Goal: Ask a question: Seek information or help from site administrators or community

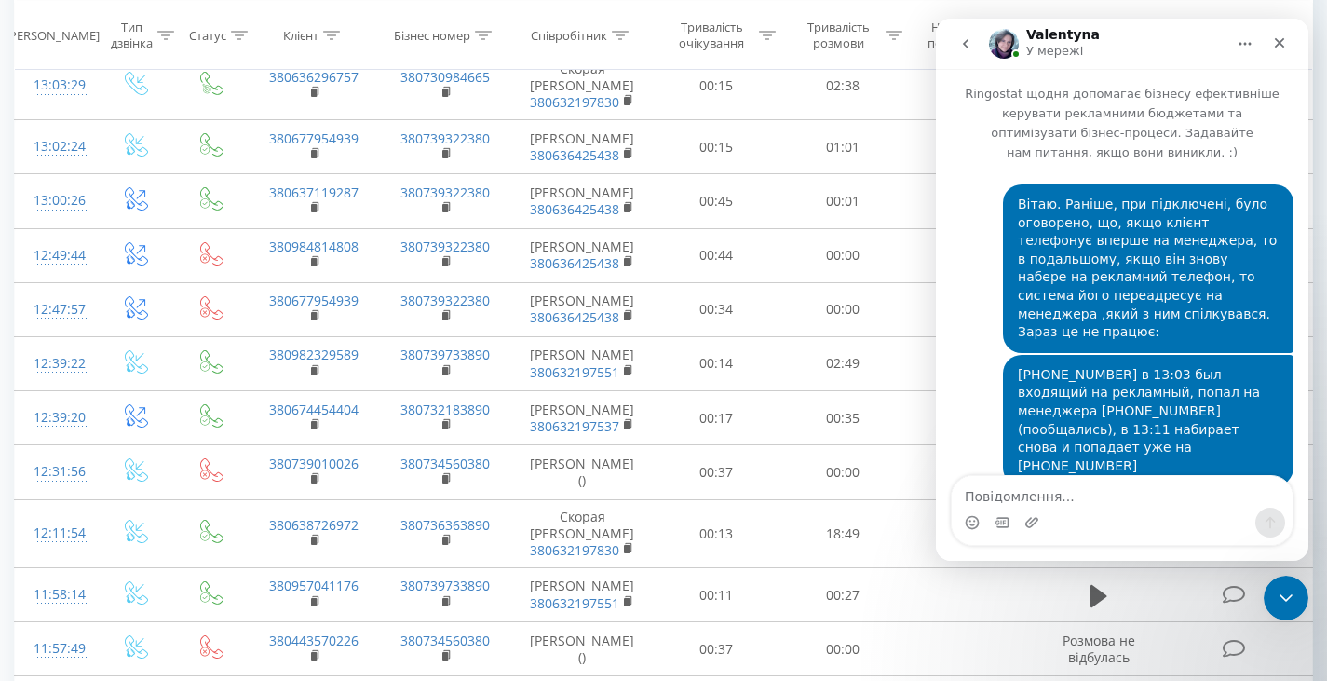
scroll to position [3049, 0]
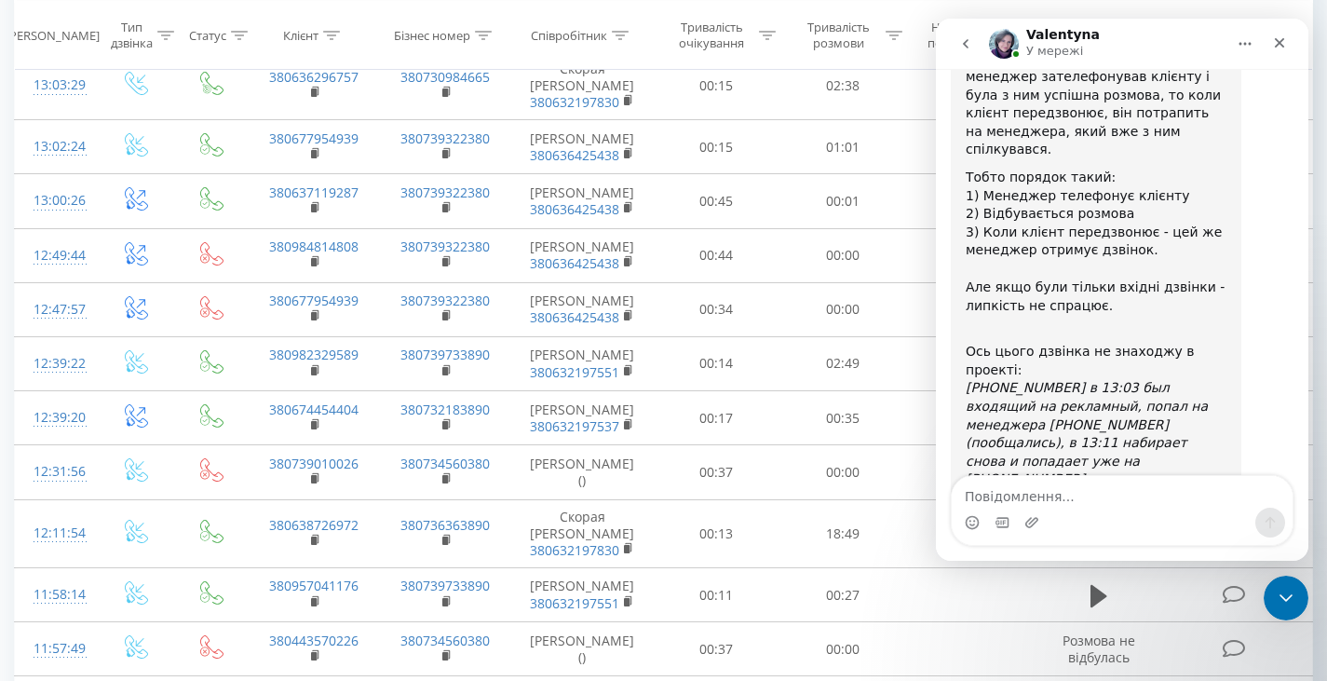
drag, startPoint x: 1022, startPoint y: 421, endPoint x: 965, endPoint y: 364, distance: 80.3
copy div "У проекті [DOMAIN_NAME] таких дзвінків немає. Чи відомо на який номер телефонув…"
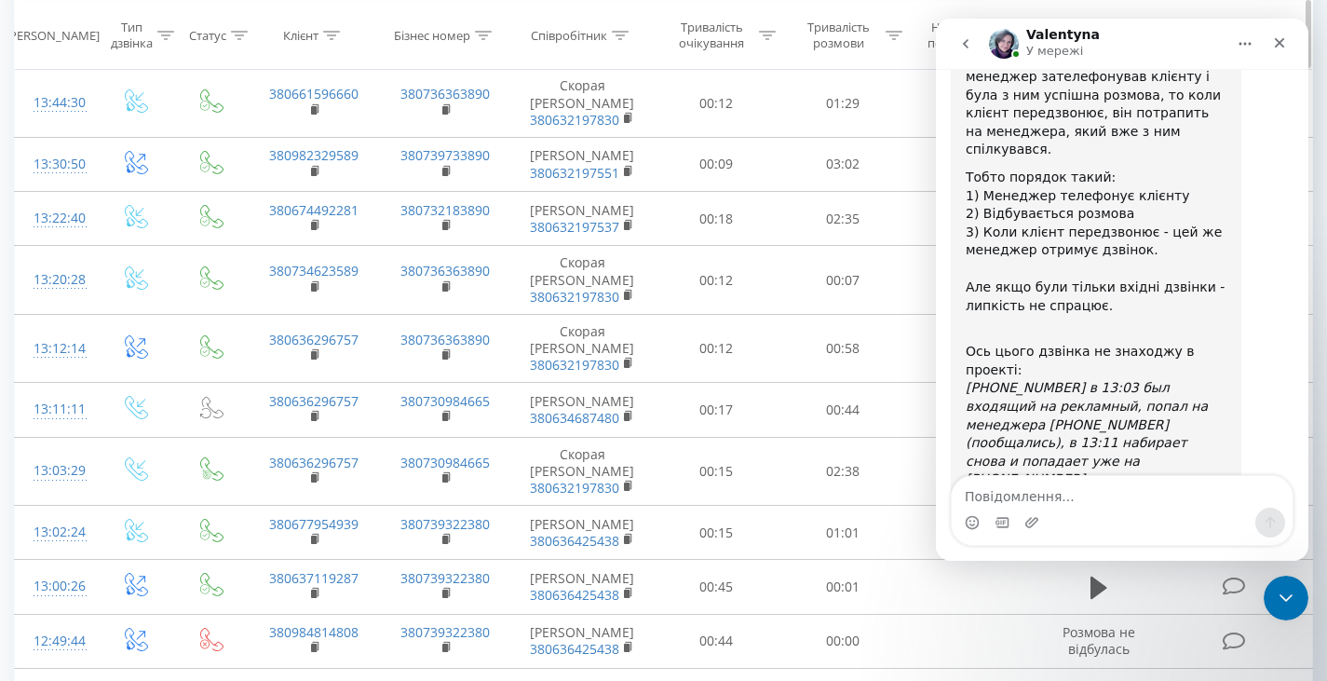
scroll to position [0, 0]
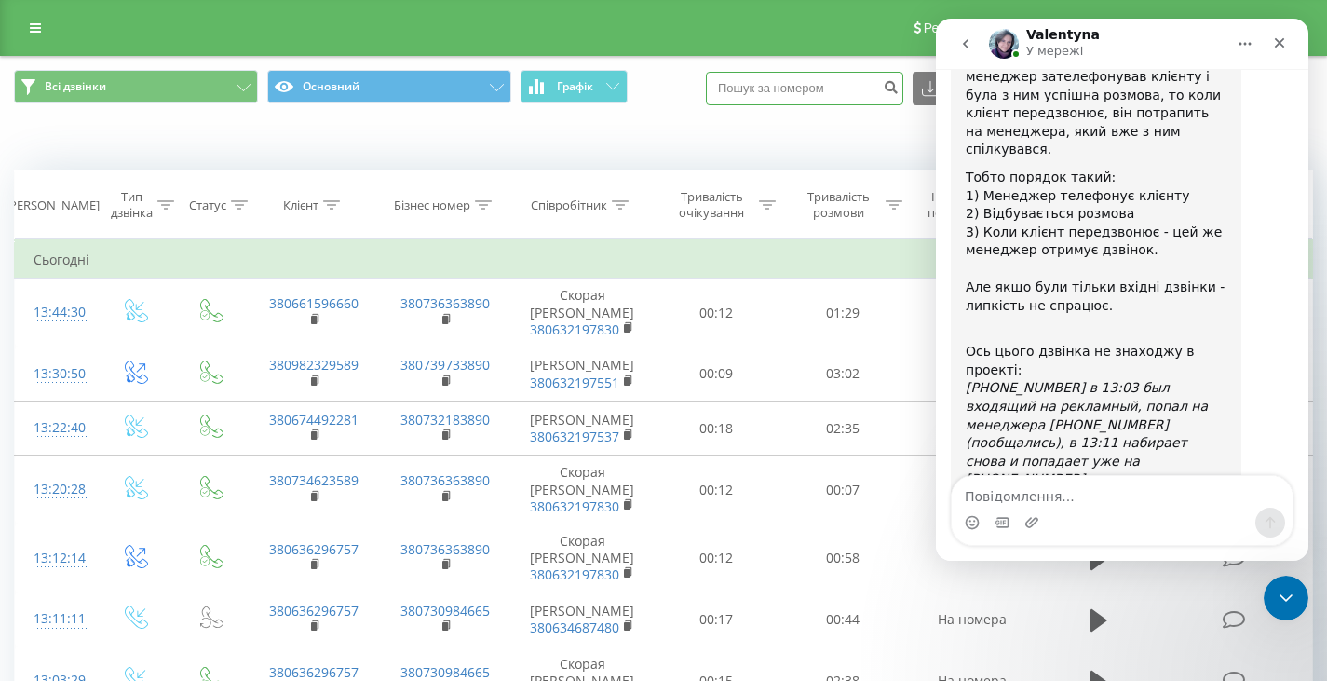
click at [783, 86] on input at bounding box center [804, 89] width 197 height 34
click at [749, 83] on input "[PHONE_NUMBER]" at bounding box center [804, 89] width 197 height 34
type input "38063629657"
click at [903, 94] on button "submit" at bounding box center [890, 89] width 25 height 34
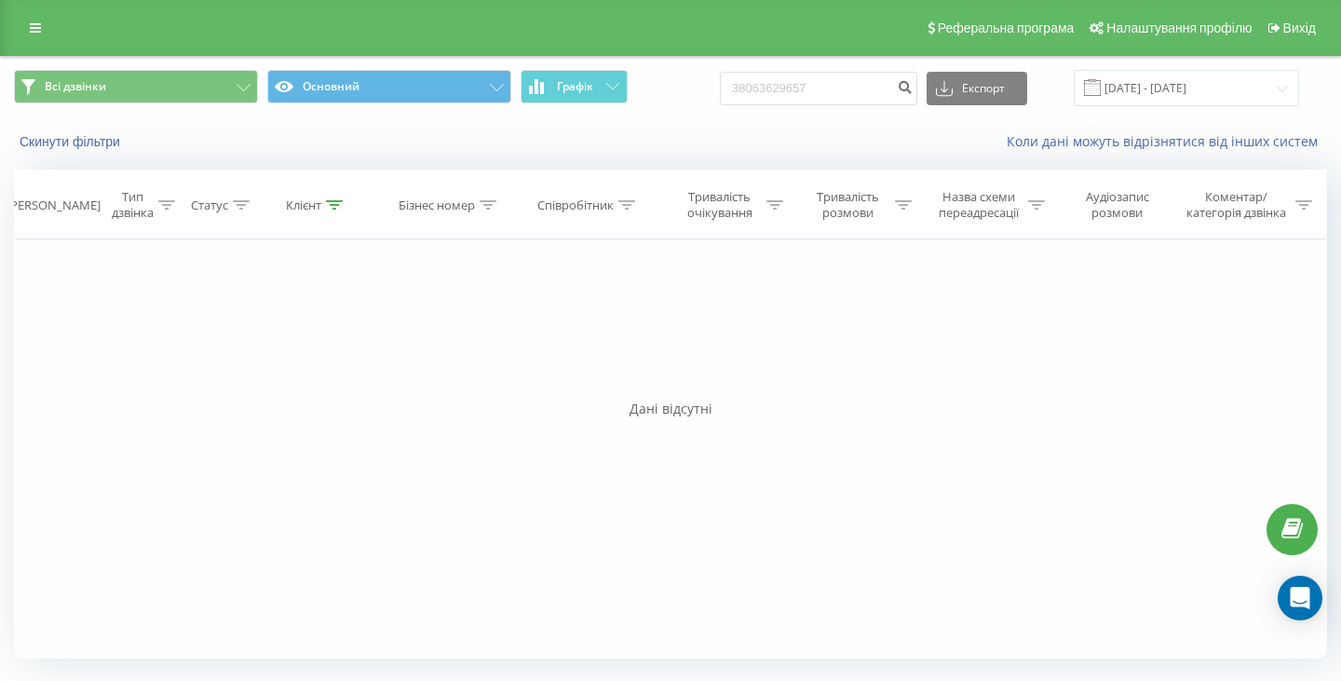
click at [1207, 352] on div "Фільтрувати за умовою Дорівнює Введіть значення Скасувати OK Фільтрувати за умо…" at bounding box center [670, 448] width 1313 height 419
click at [1285, 601] on div "Open Intercom Messenger" at bounding box center [1299, 597] width 49 height 49
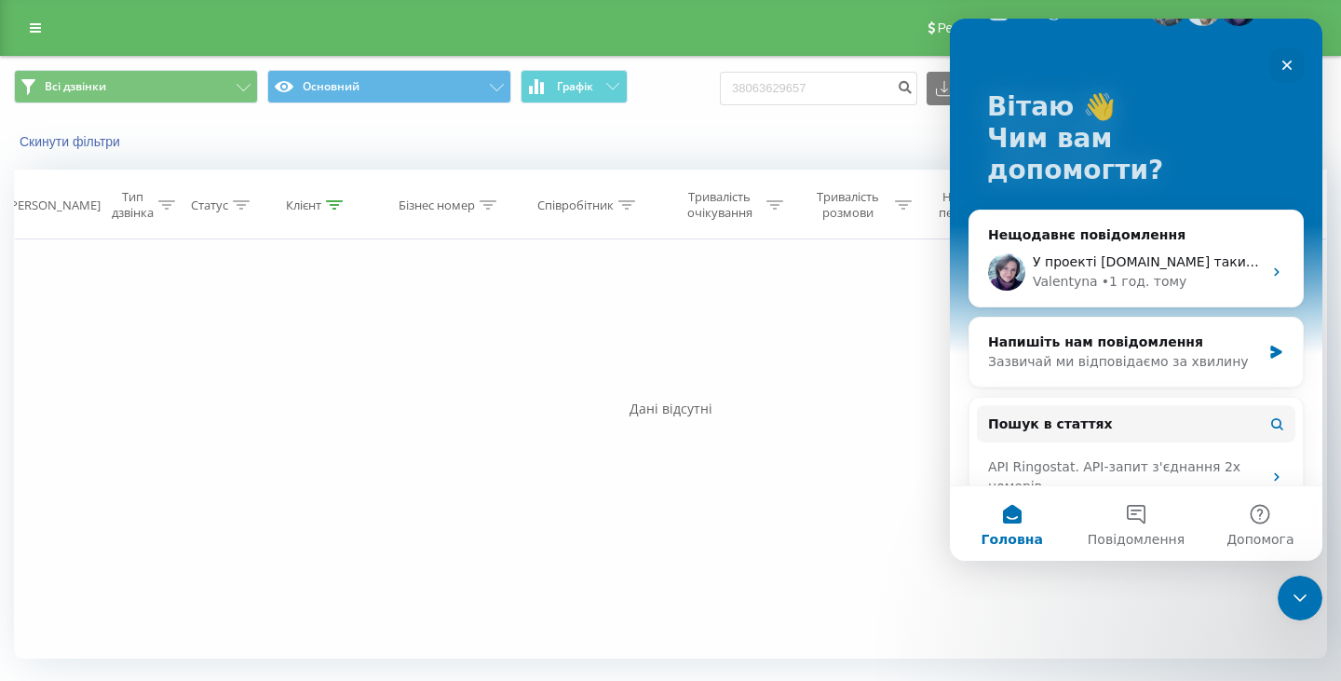
scroll to position [38, 0]
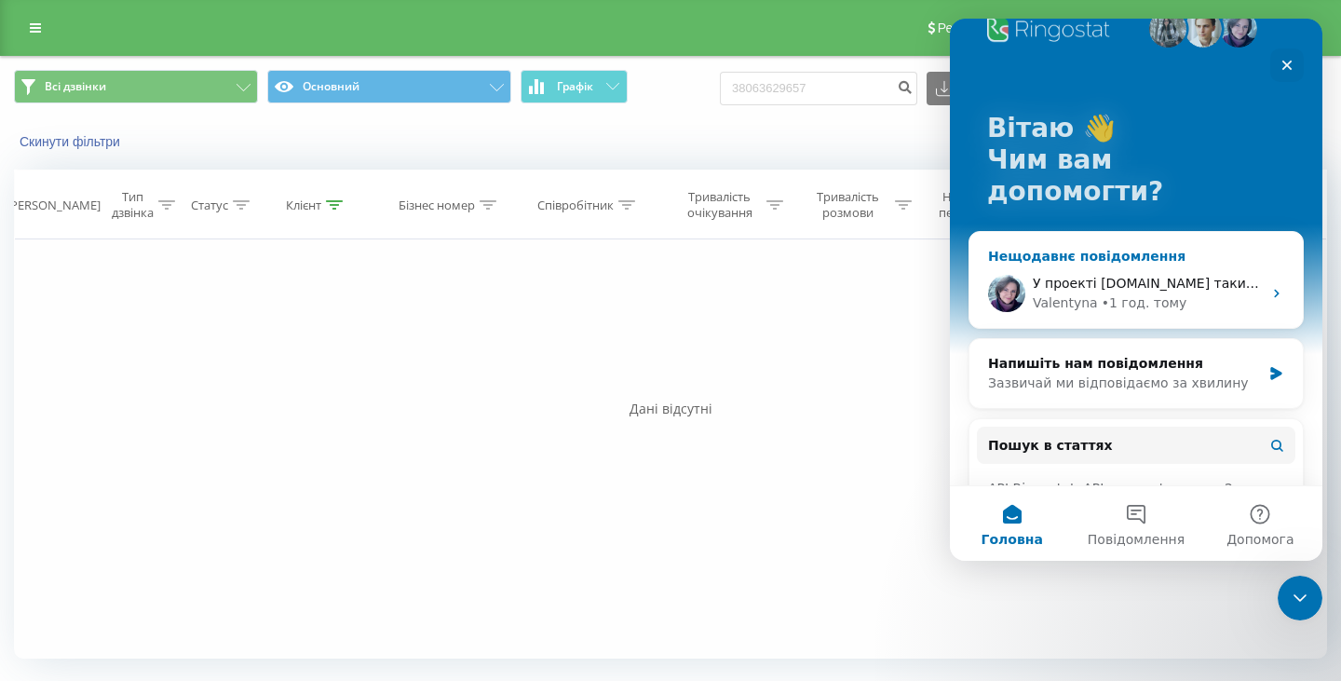
click at [1079, 276] on span "У проекті [DOMAIN_NAME] таких дзвінків немає. Чи відомо на який номер телефонув…" at bounding box center [1359, 283] width 654 height 15
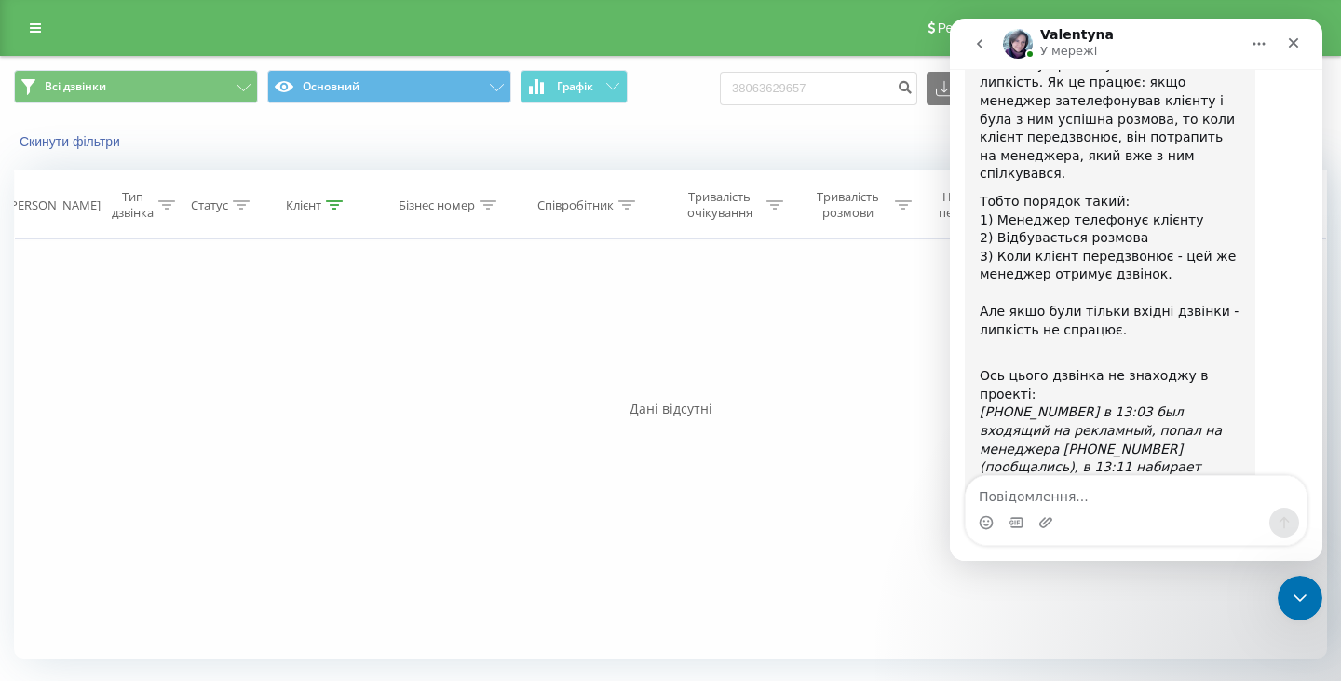
scroll to position [3030, 0]
